Goal: Complete application form

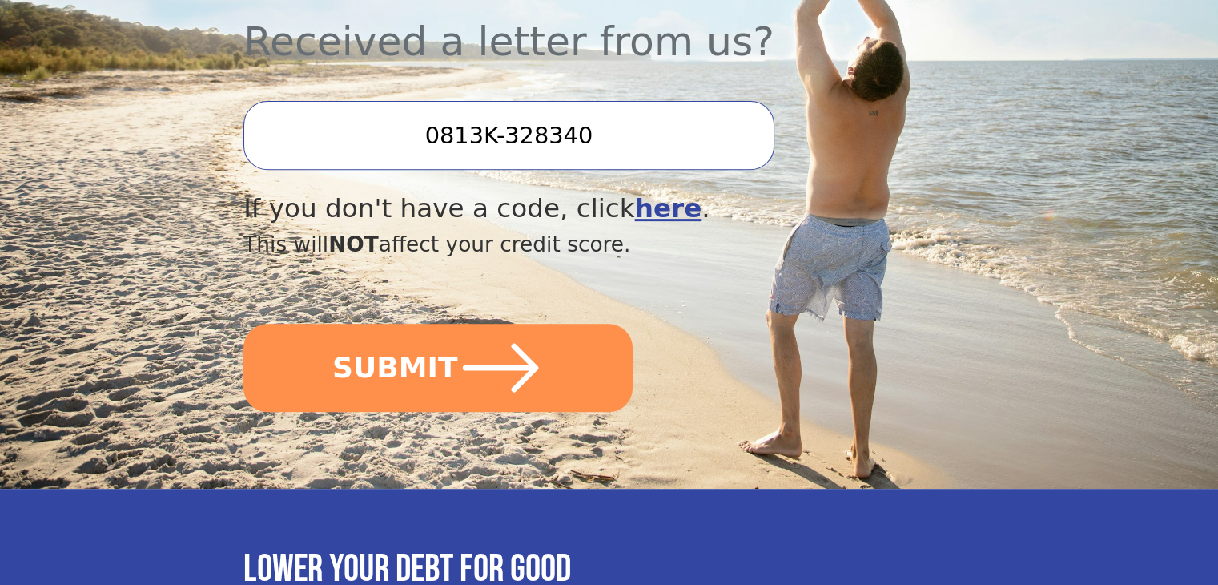
scroll to position [529, 0]
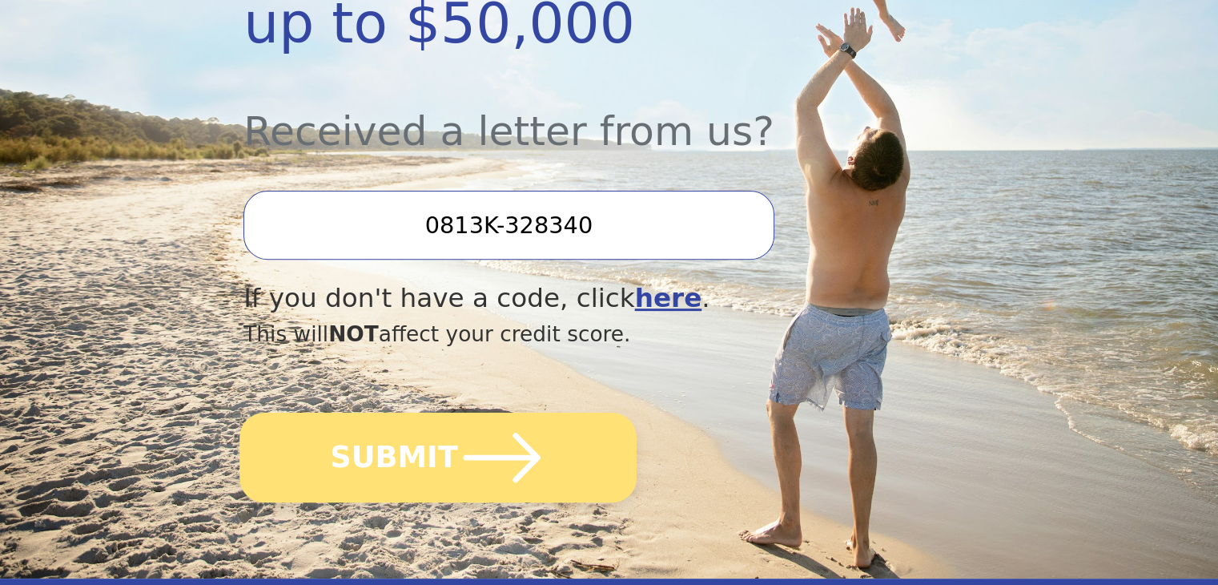
click at [458, 413] on icon "submit" at bounding box center [502, 457] width 88 height 88
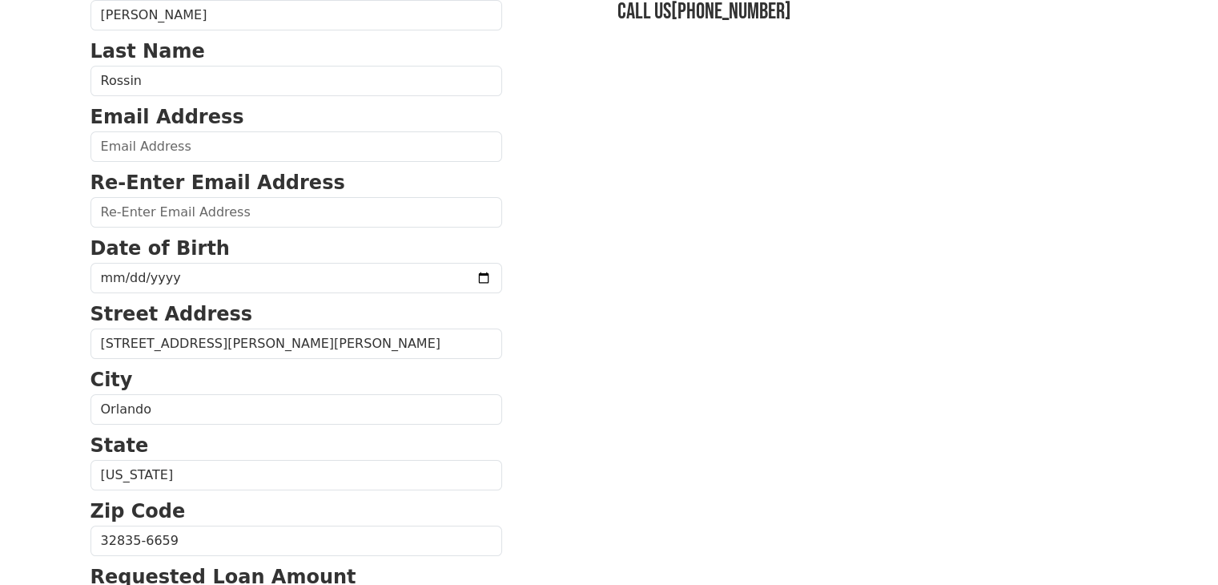
scroll to position [160, 0]
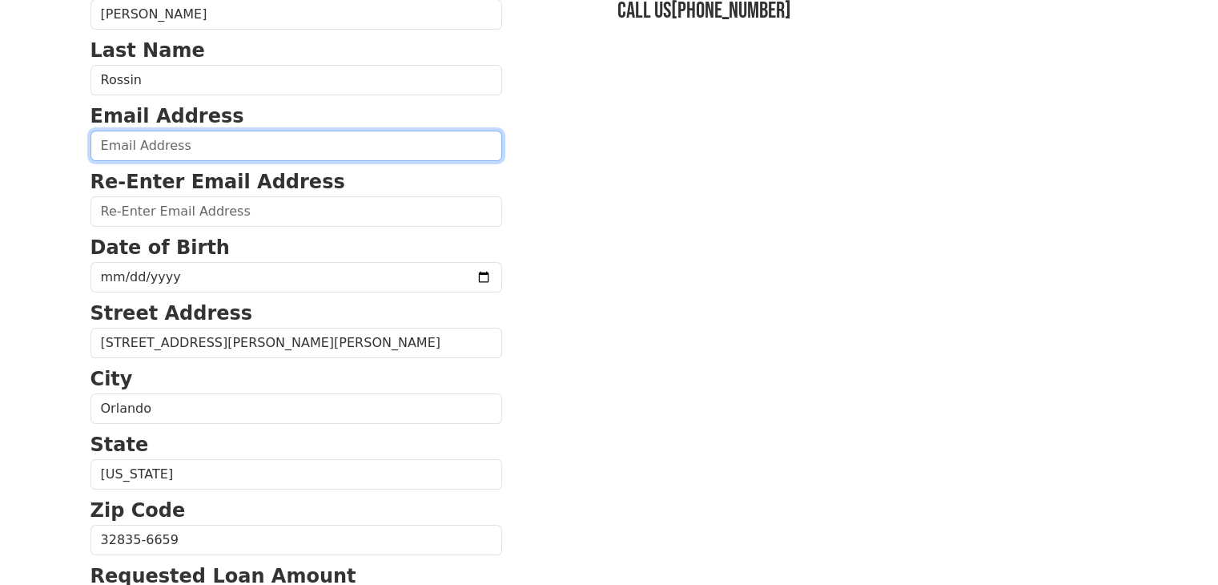
click at [223, 148] on input "email" at bounding box center [296, 146] width 412 height 30
type input "luizerossin@hotmail.com"
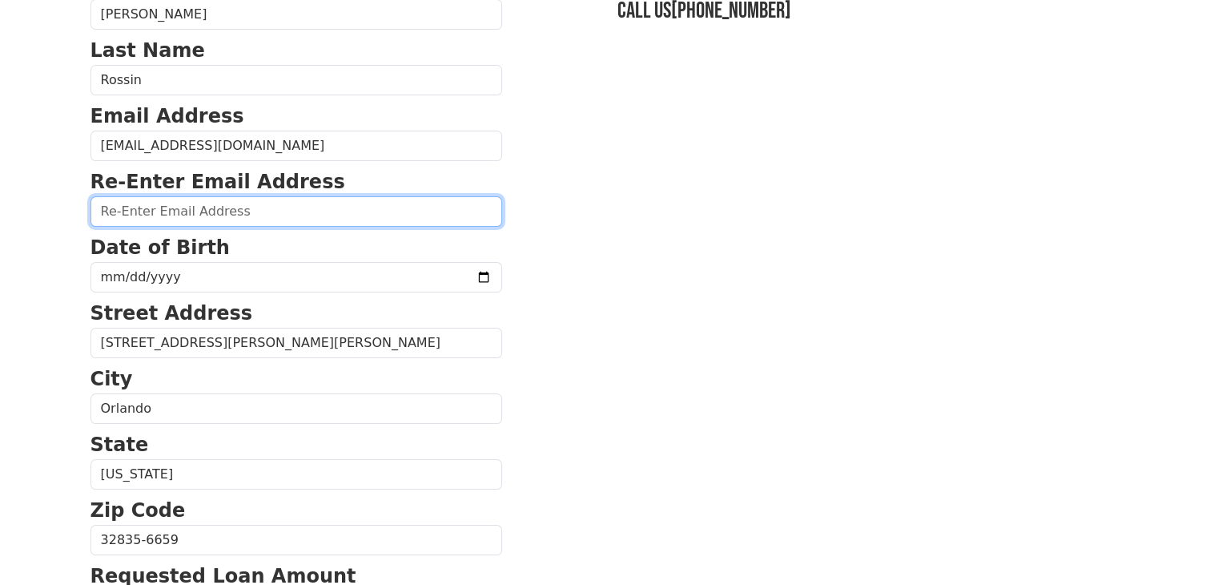
click at [220, 207] on input "email" at bounding box center [296, 211] width 412 height 30
type input "luizerossin@hotmail.com"
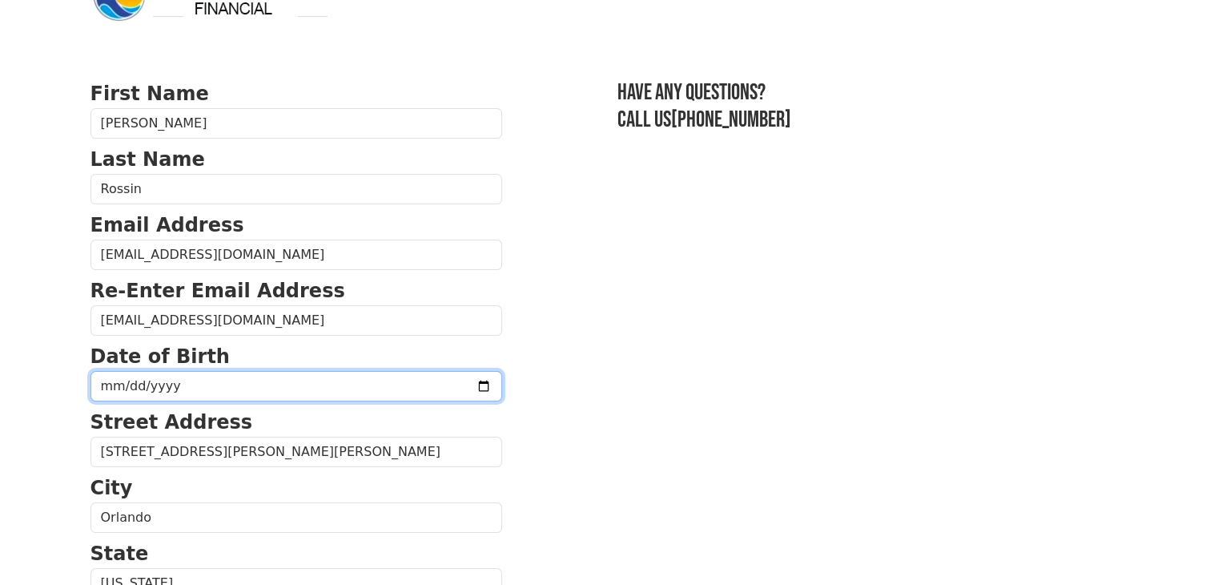
scroll to position [45, 0]
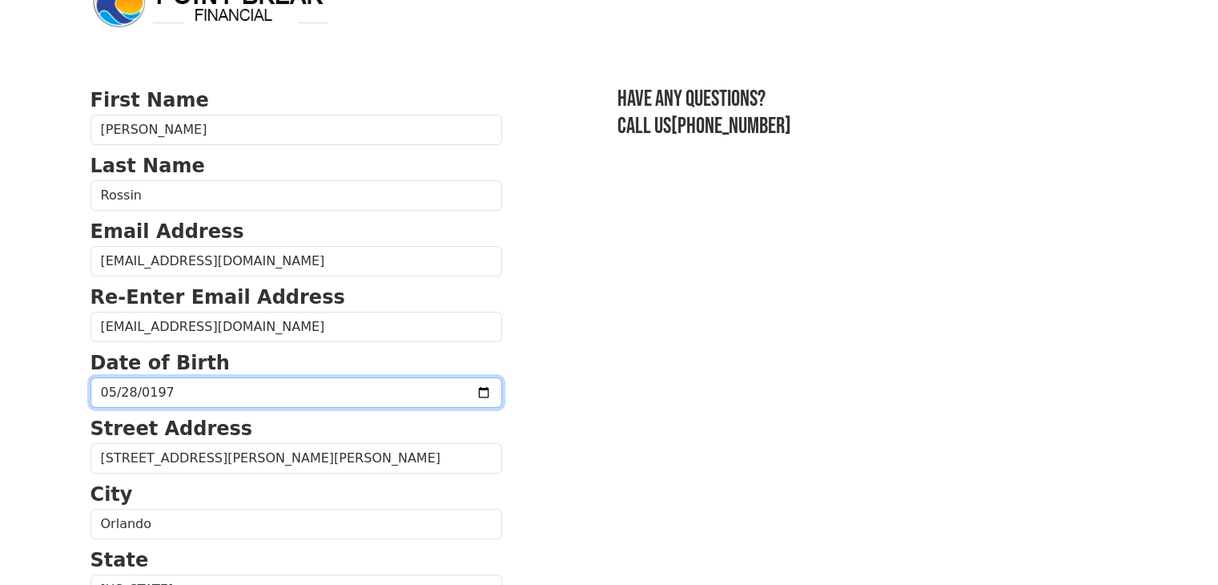
type input "1978-05-28"
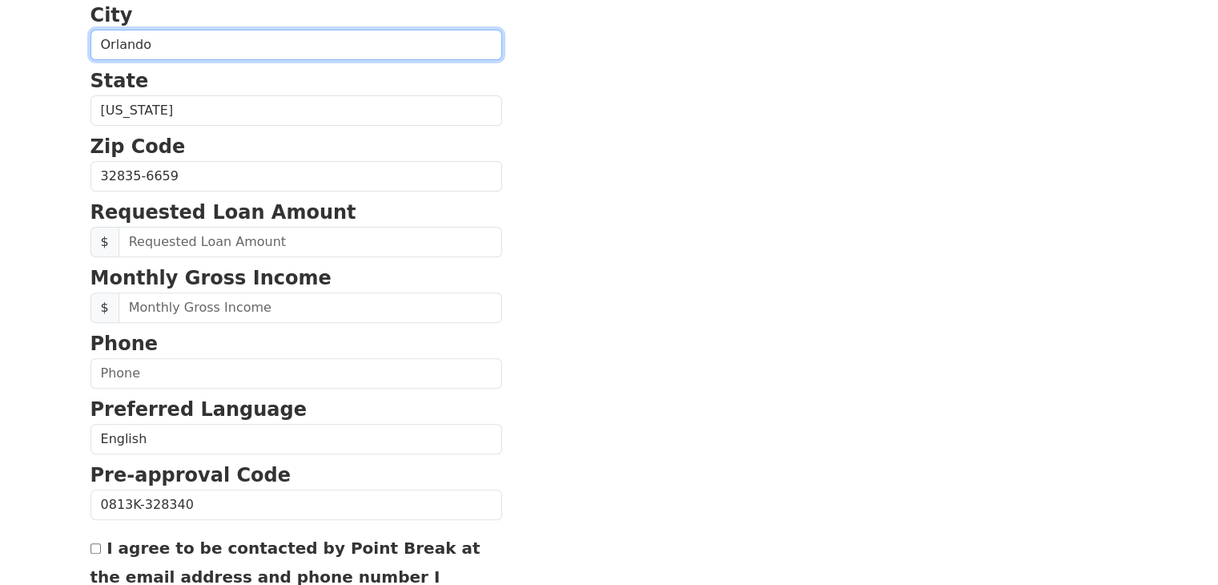
scroll to position [525, 0]
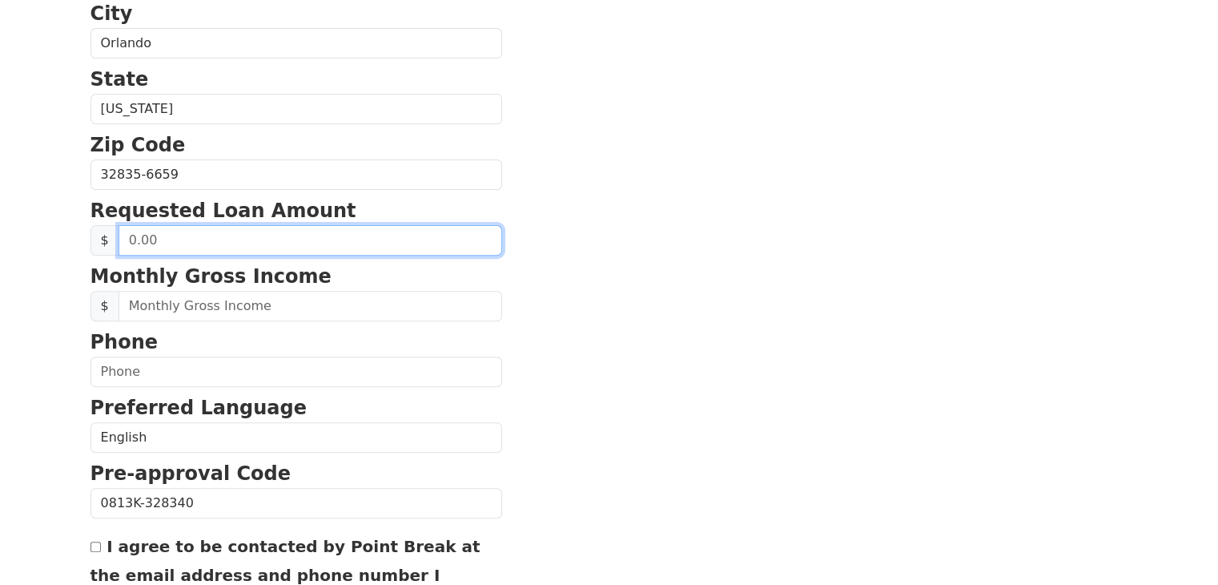
click at [235, 235] on input "text" at bounding box center [311, 240] width 384 height 30
drag, startPoint x: 235, startPoint y: 235, endPoint x: 116, endPoint y: 231, distance: 119.4
click at [119, 231] on input "text" at bounding box center [311, 240] width 384 height 30
type input "20,000.00"
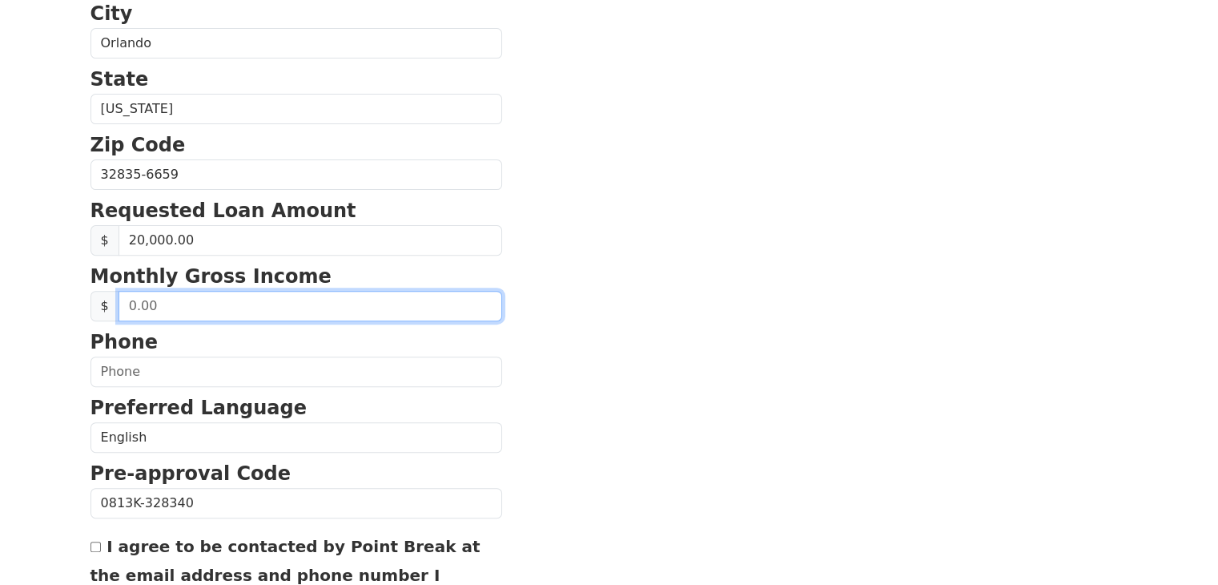
click at [217, 308] on input "text" at bounding box center [311, 306] width 384 height 30
type input "1.00"
type input "9,000.00"
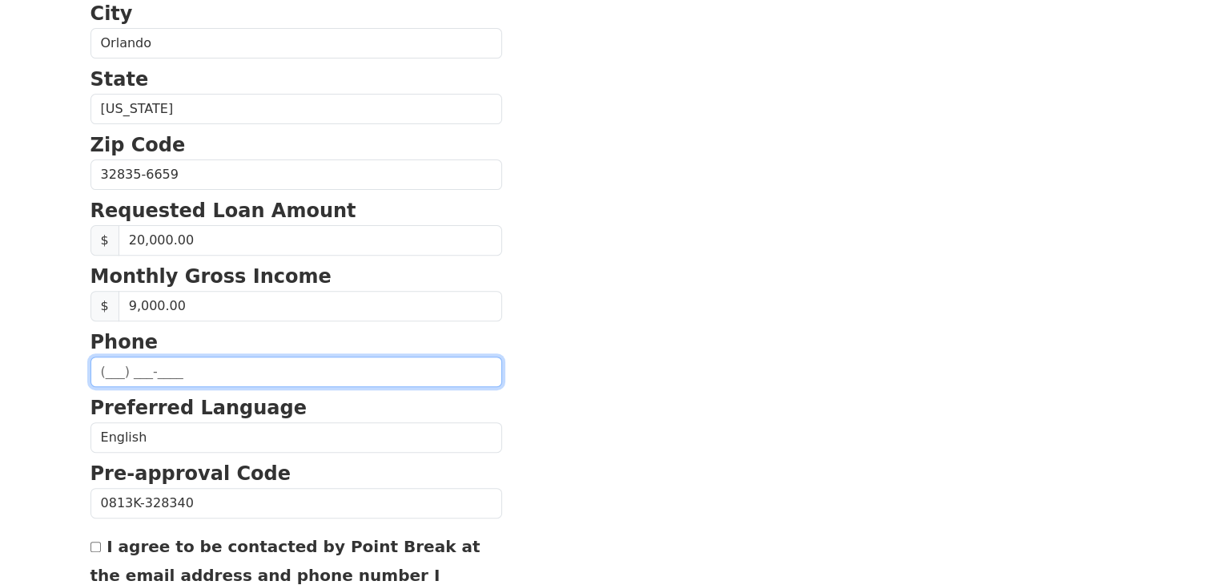
click at [214, 367] on input "text" at bounding box center [296, 371] width 412 height 30
type input "(321) 946-2968"
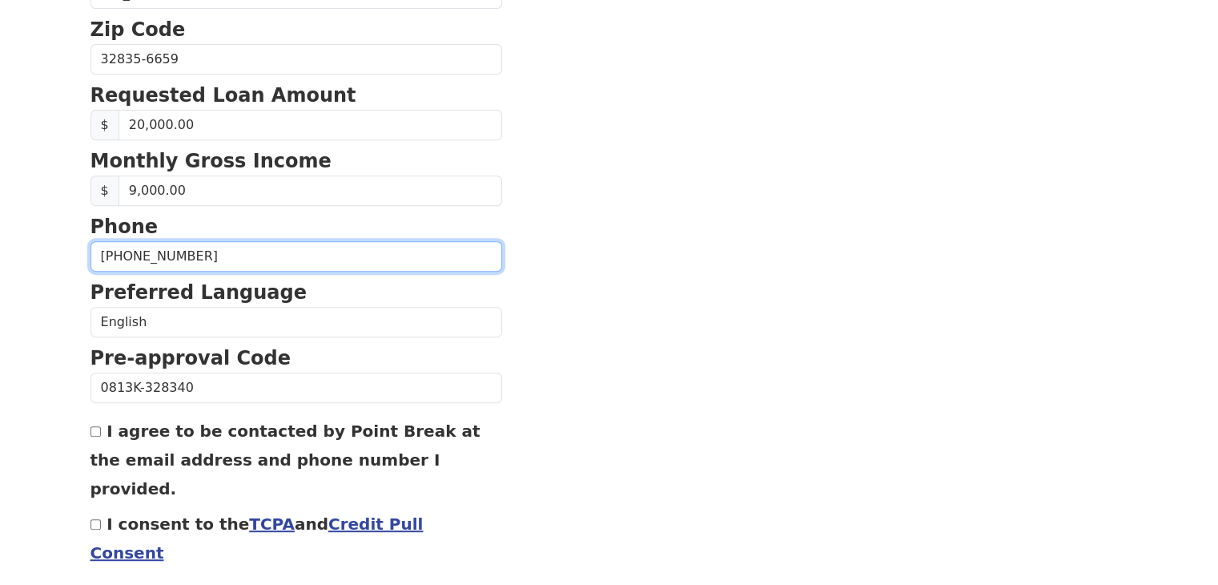
scroll to position [686, 0]
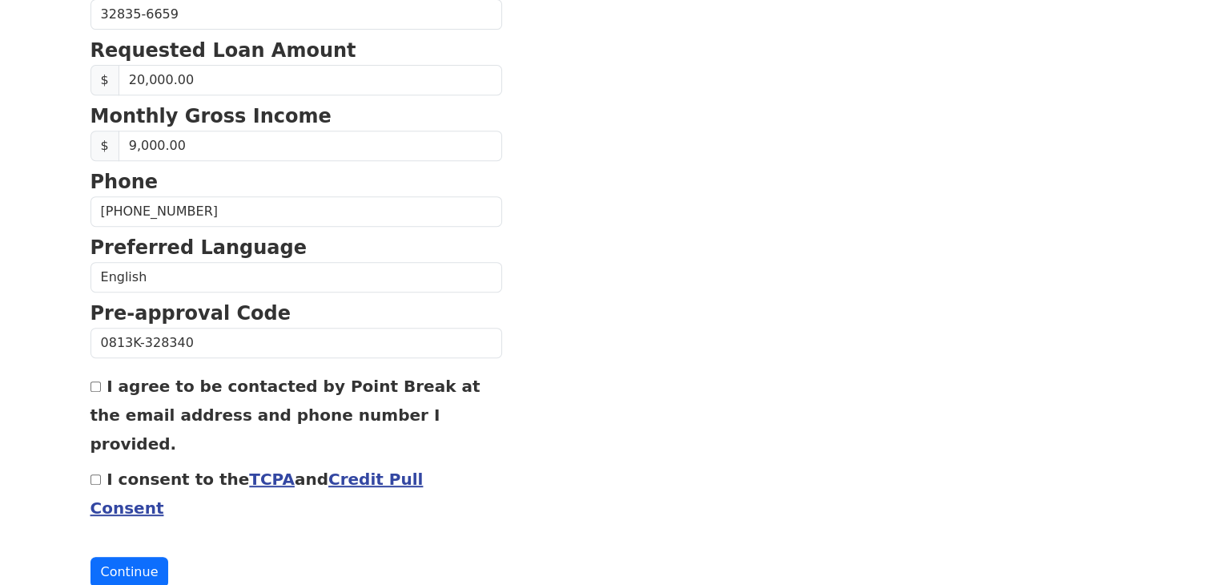
click at [92, 474] on input "I consent to the TCPA and Credit Pull Consent" at bounding box center [95, 479] width 10 height 10
checkbox input "true"
click at [97, 385] on input "I agree to be contacted by Point Break at the email address and phone number I …" at bounding box center [95, 386] width 10 height 10
checkbox input "true"
click at [132, 557] on button "Continue" at bounding box center [129, 572] width 78 height 30
